Goal: Task Accomplishment & Management: Complete application form

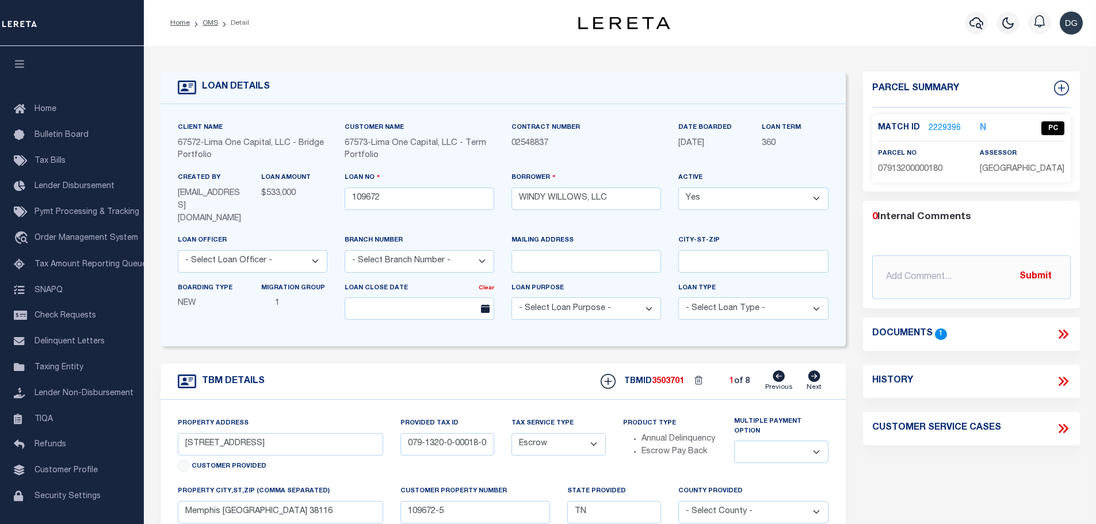
select select "Escrow"
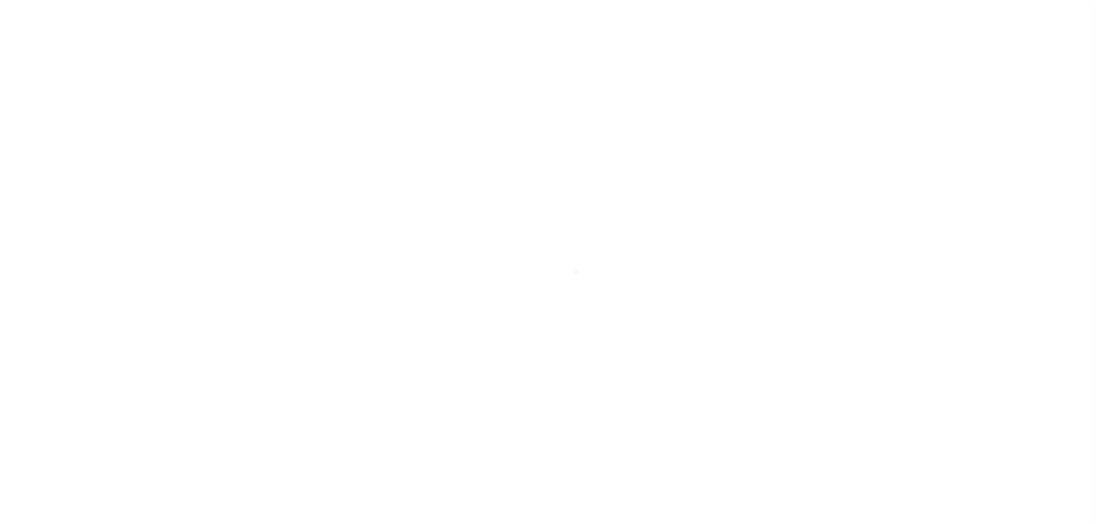
select select "Escrow"
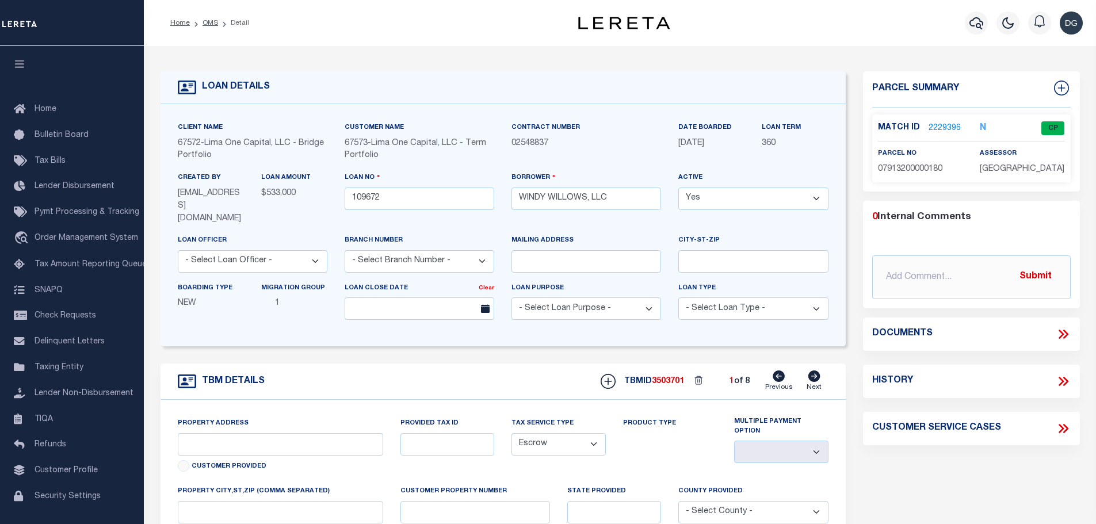
type input "[STREET_ADDRESS]"
type input "079-1320-0-00018-0"
select select
type input "Memphis [GEOGRAPHIC_DATA] 38116"
type input "109672-5"
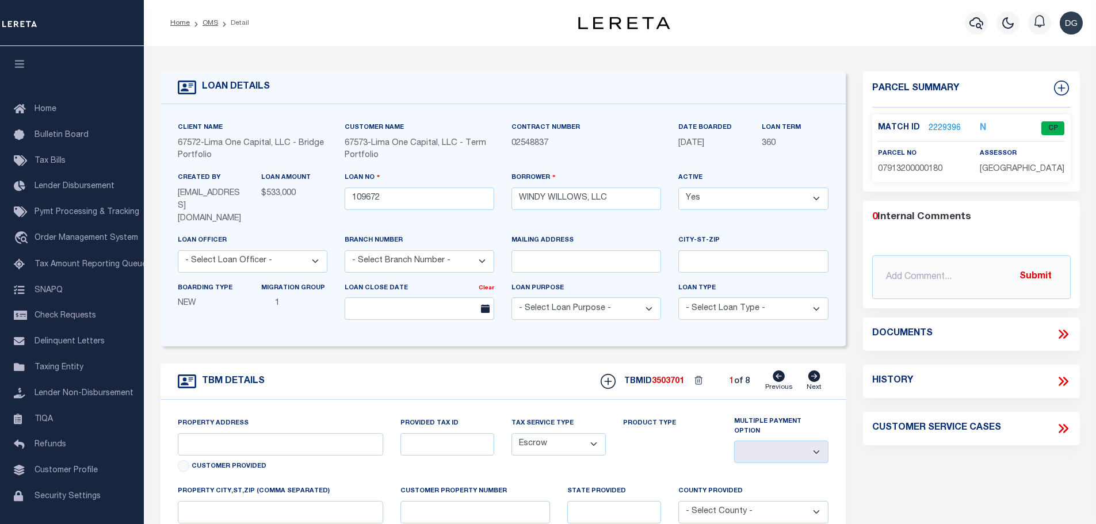
type input "TN"
select select
